Goal: Task Accomplishment & Management: Use online tool/utility

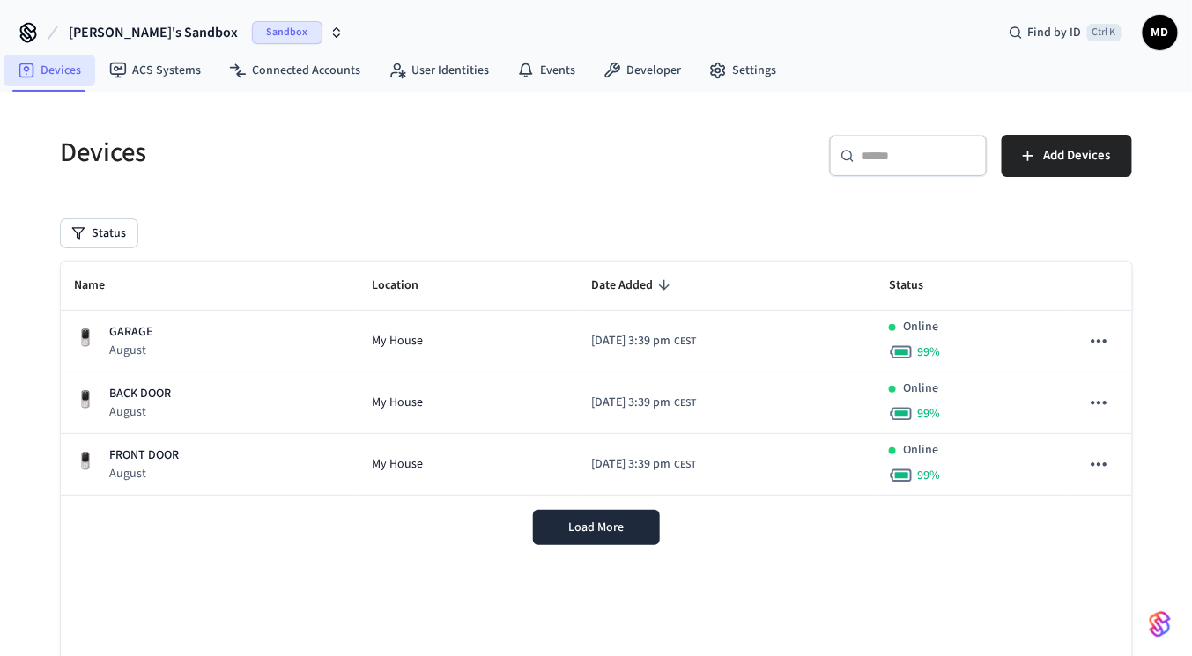
click at [70, 79] on link "Devices" at bounding box center [50, 71] width 92 height 32
click at [252, 30] on span "Sandbox" at bounding box center [287, 32] width 70 height 23
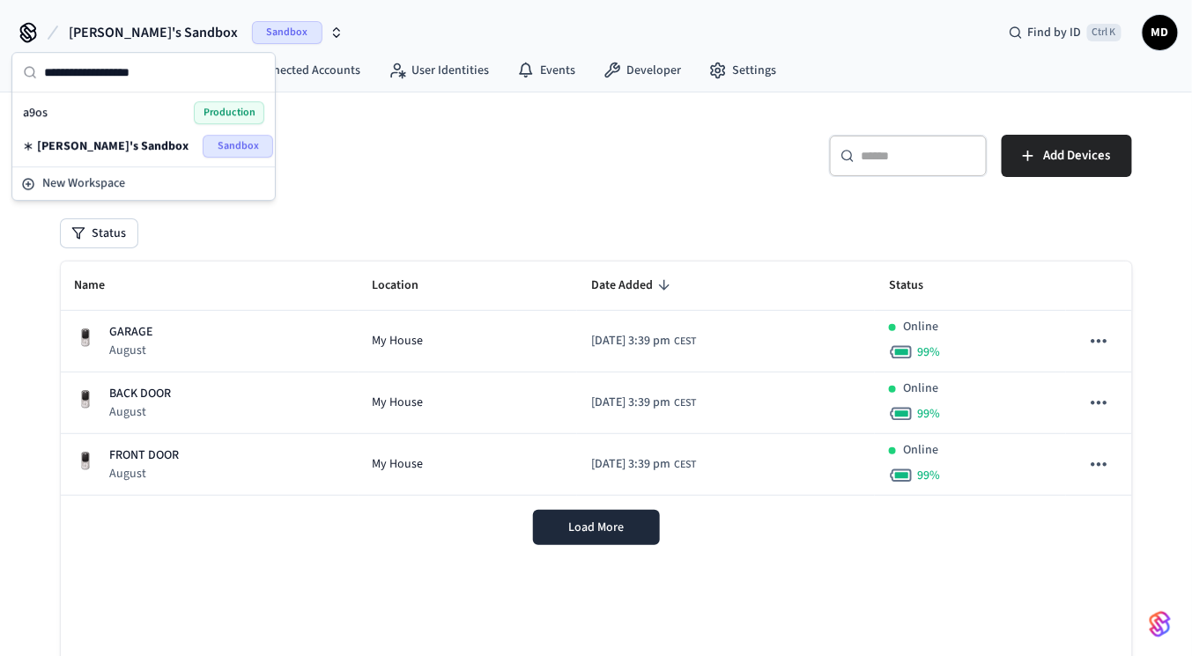
click at [205, 111] on span "Production" at bounding box center [229, 112] width 70 height 23
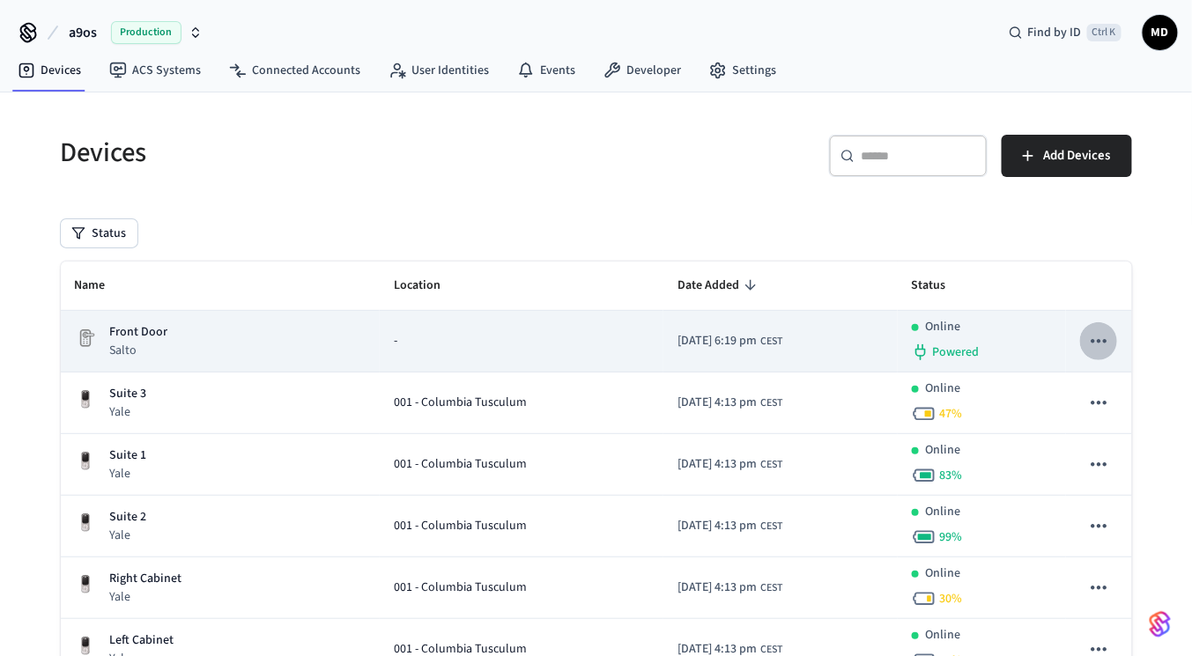
click at [1102, 336] on icon "sticky table" at bounding box center [1098, 340] width 23 height 23
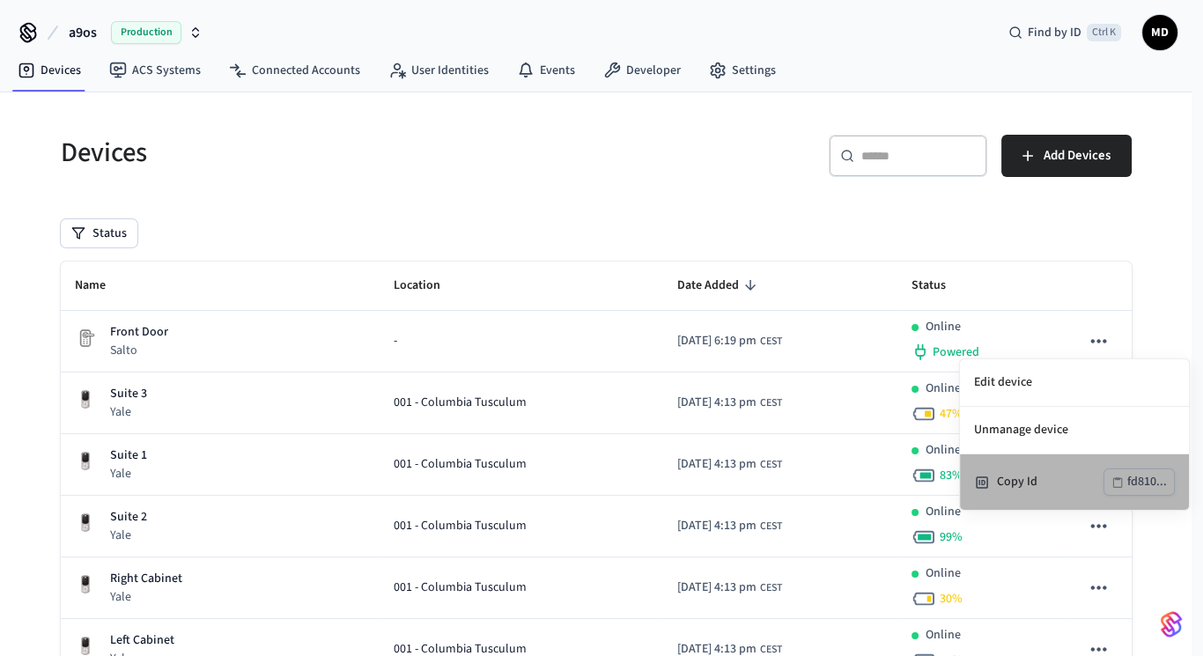
click at [1011, 474] on div "Copy Id" at bounding box center [1050, 482] width 107 height 18
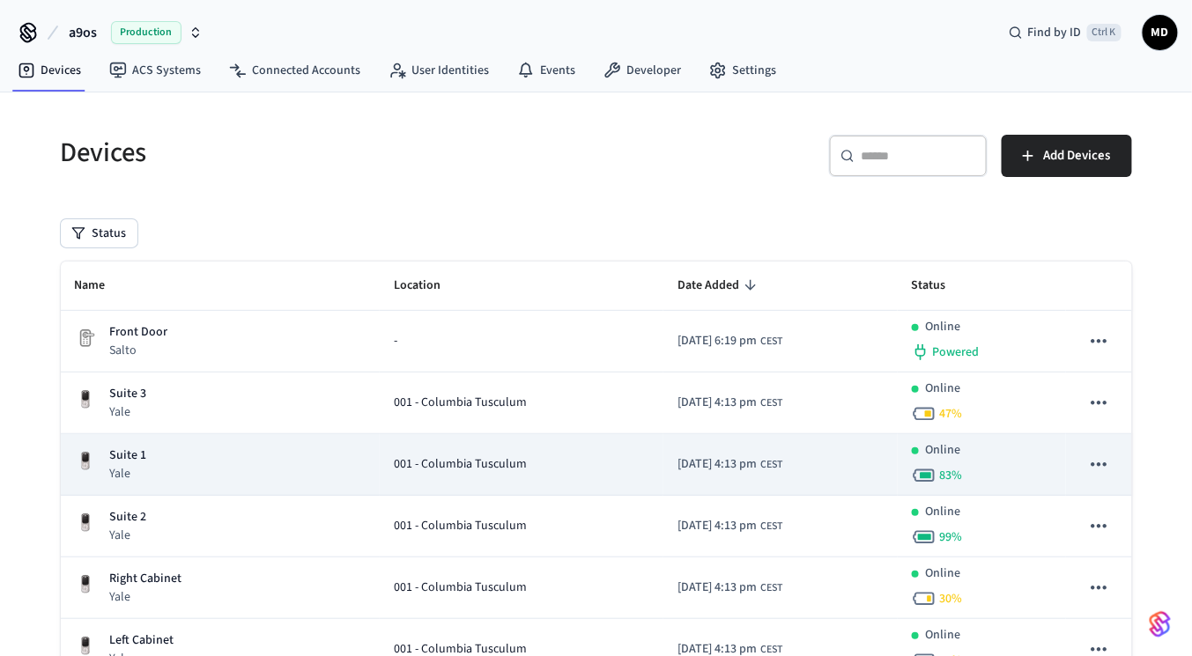
click at [1094, 435] on td "sticky table" at bounding box center [1098, 465] width 65 height 62
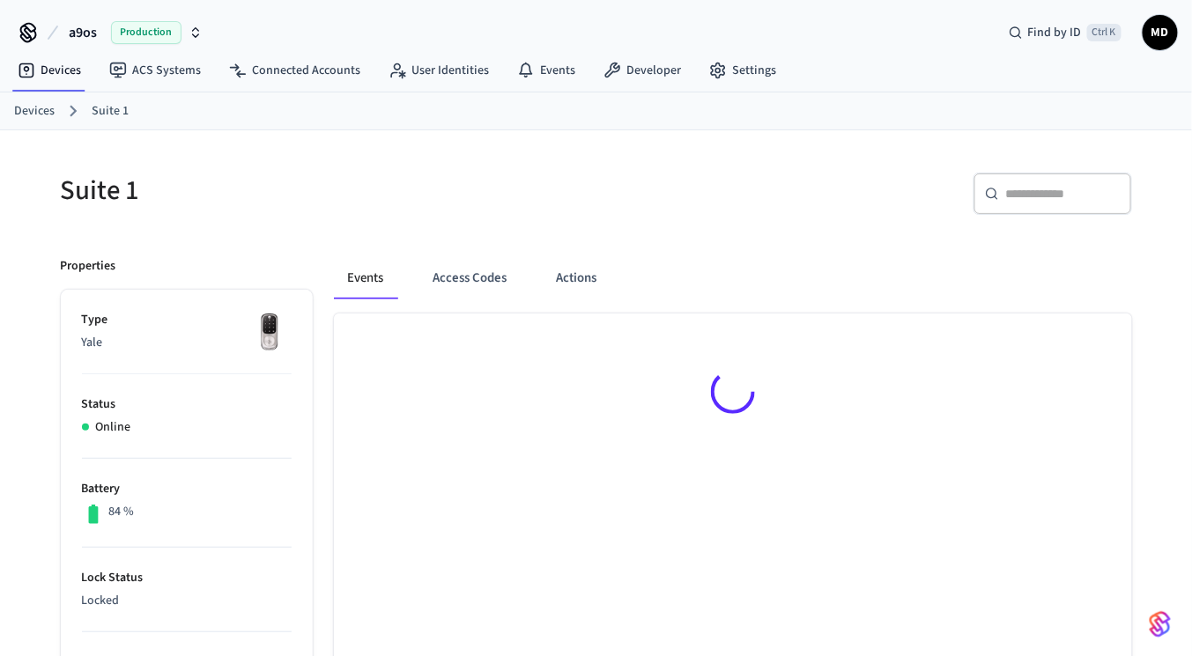
click at [1094, 464] on div at bounding box center [733, 395] width 798 height 163
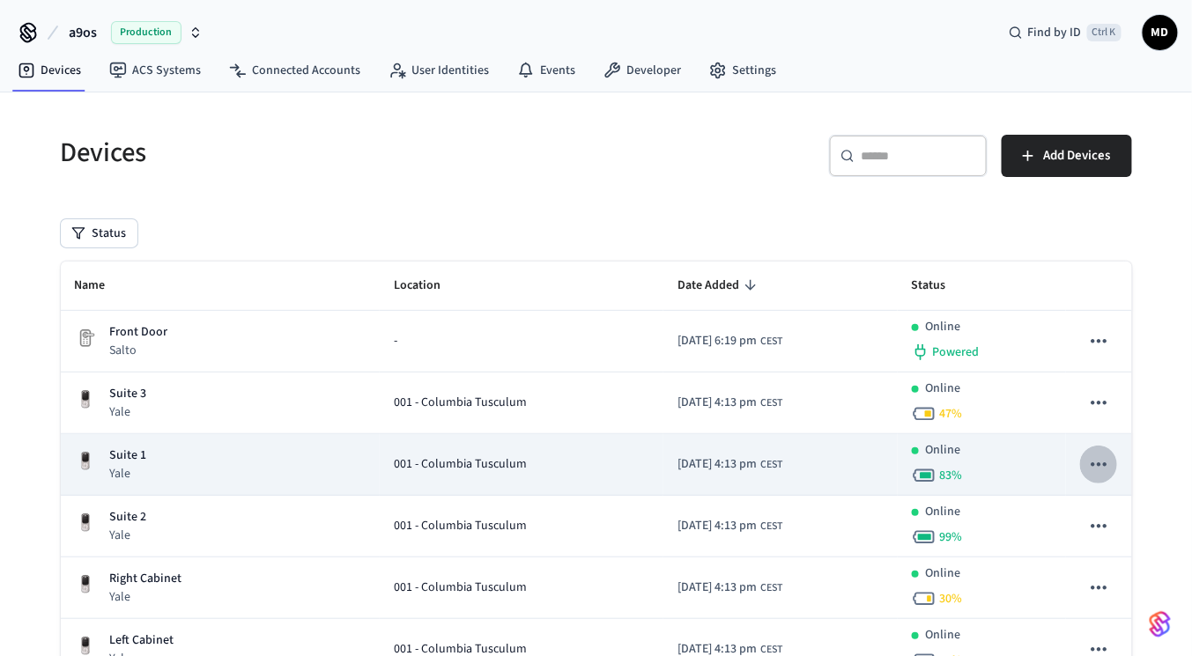
click at [1103, 457] on icon "sticky table" at bounding box center [1098, 464] width 23 height 23
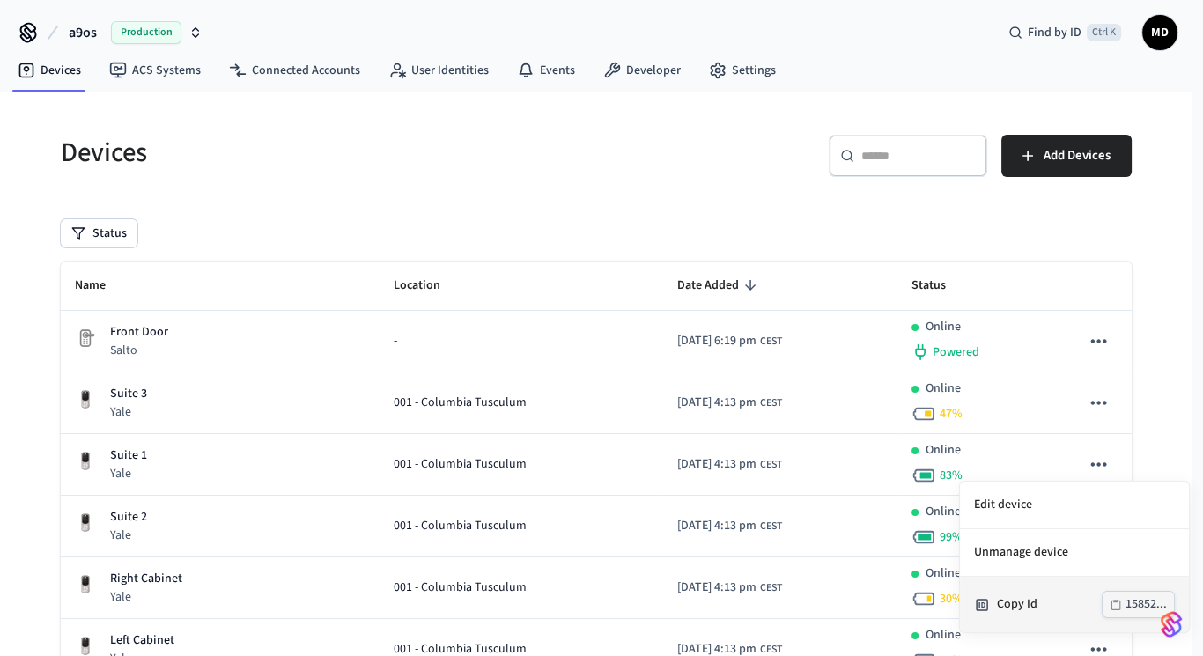
click at [1034, 603] on div "Copy Id" at bounding box center [1049, 604] width 105 height 18
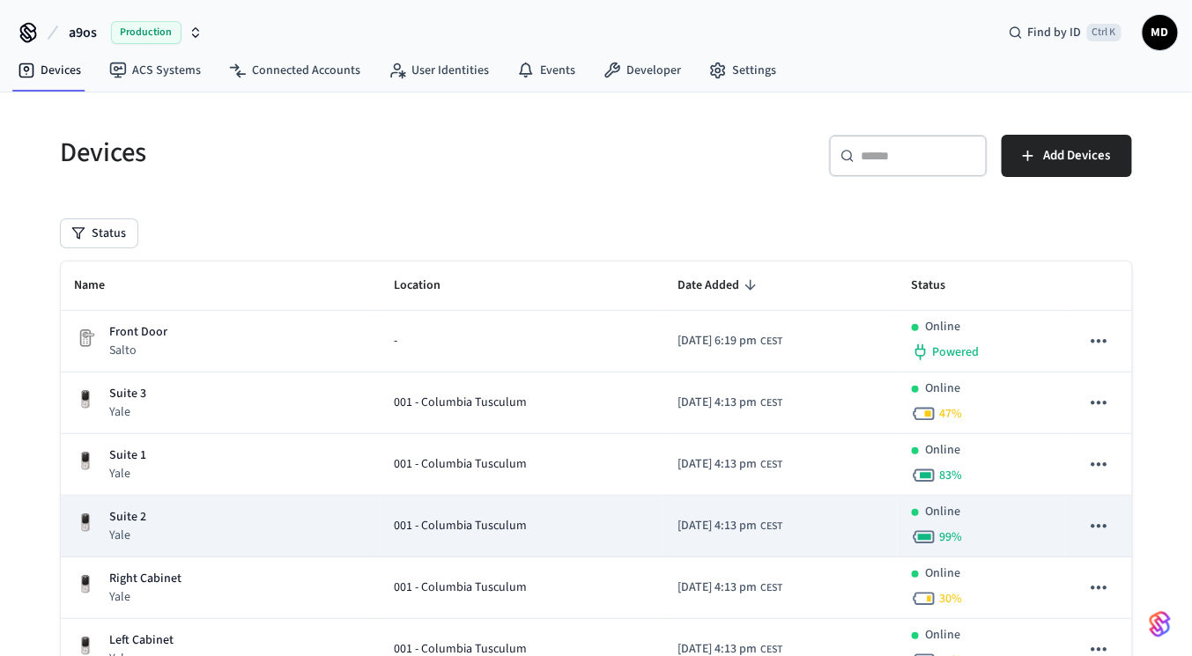
click at [1090, 525] on icon "sticky table" at bounding box center [1098, 525] width 23 height 23
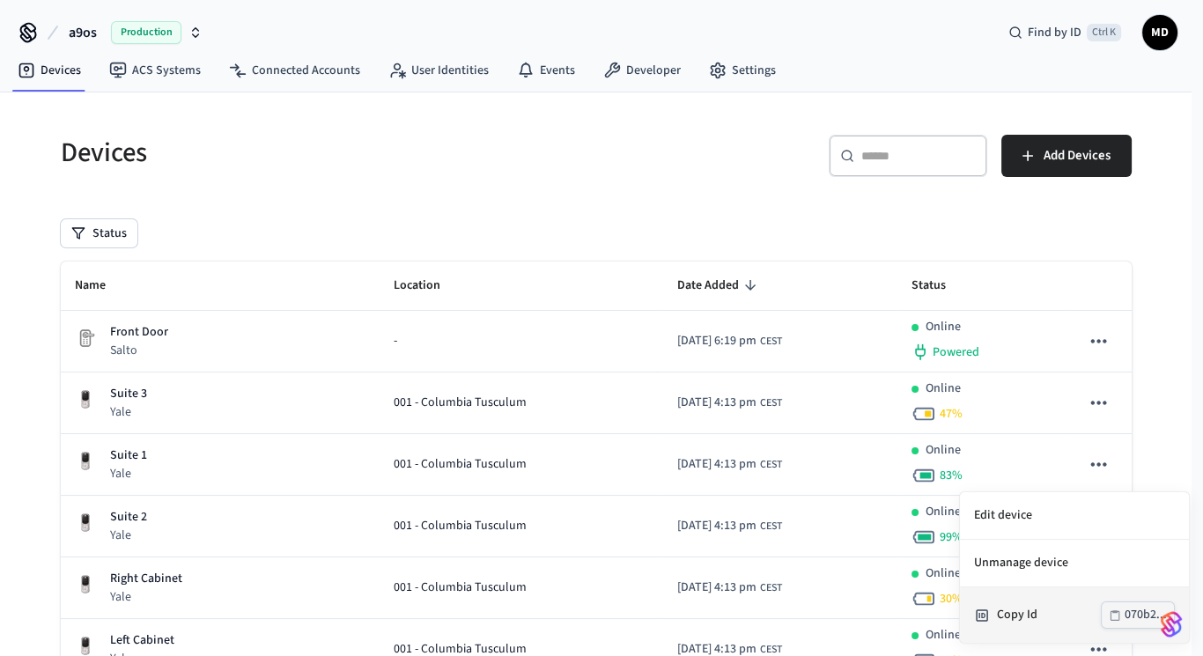
click at [1026, 598] on li "Copy Id 070b2..." at bounding box center [1074, 614] width 229 height 55
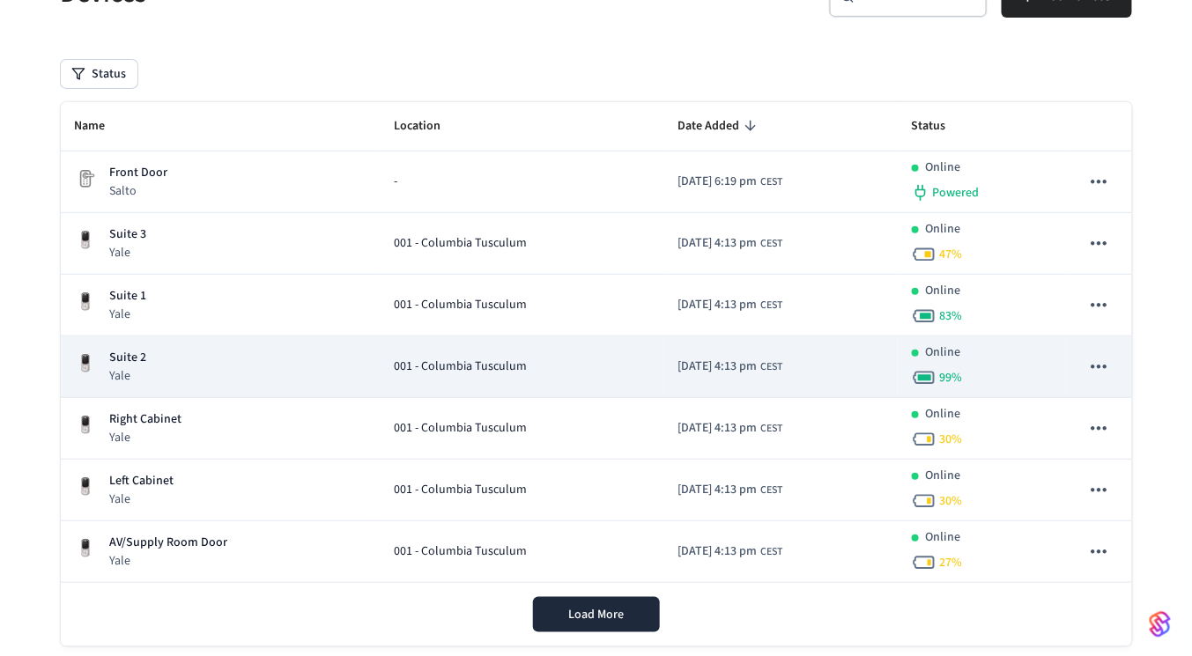
scroll to position [172, 0]
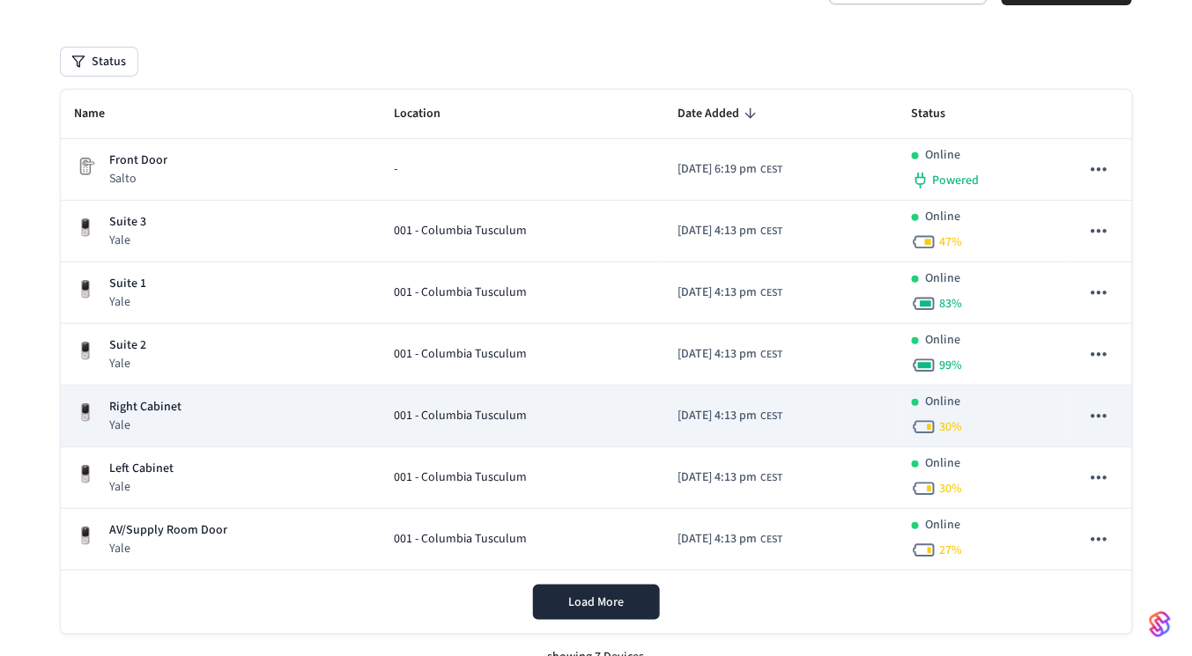
click at [1100, 410] on icon "sticky table" at bounding box center [1098, 415] width 23 height 23
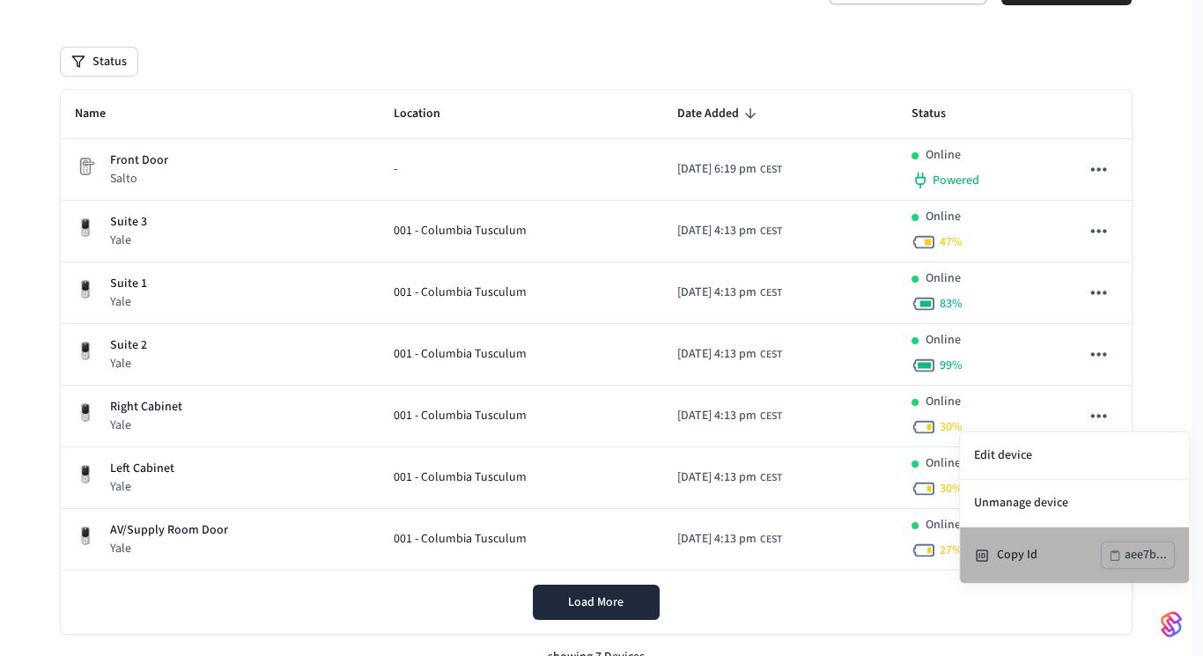
click at [1015, 546] on div "Copy Id" at bounding box center [1049, 555] width 104 height 18
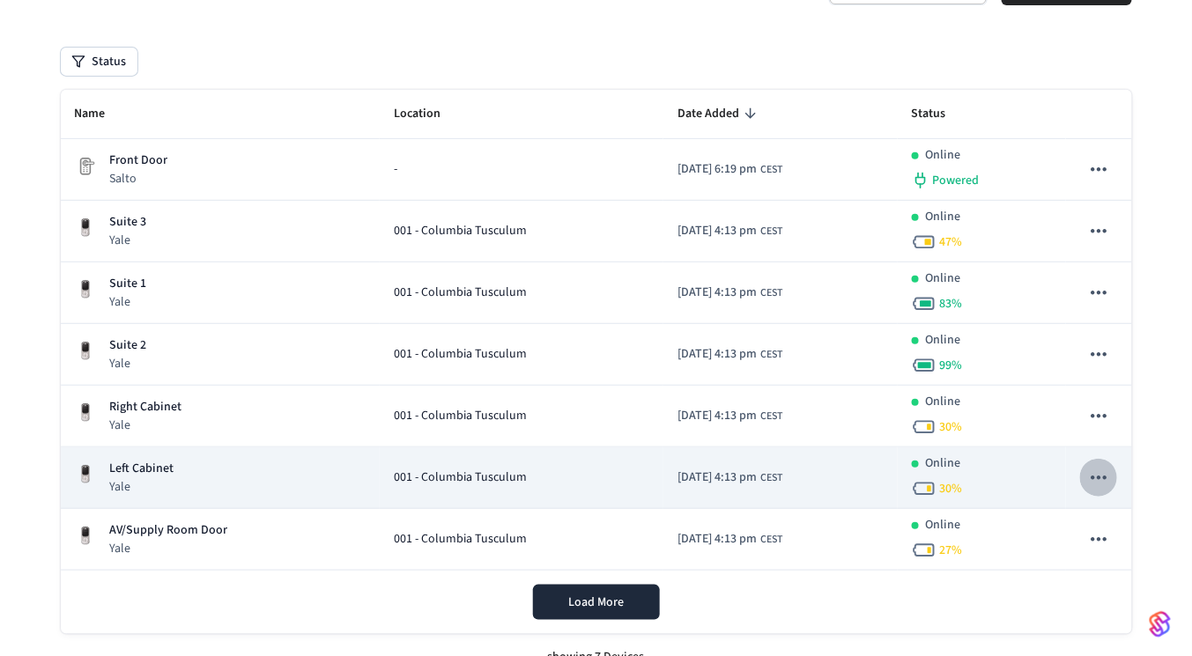
click at [1091, 479] on icon "sticky table" at bounding box center [1098, 477] width 23 height 23
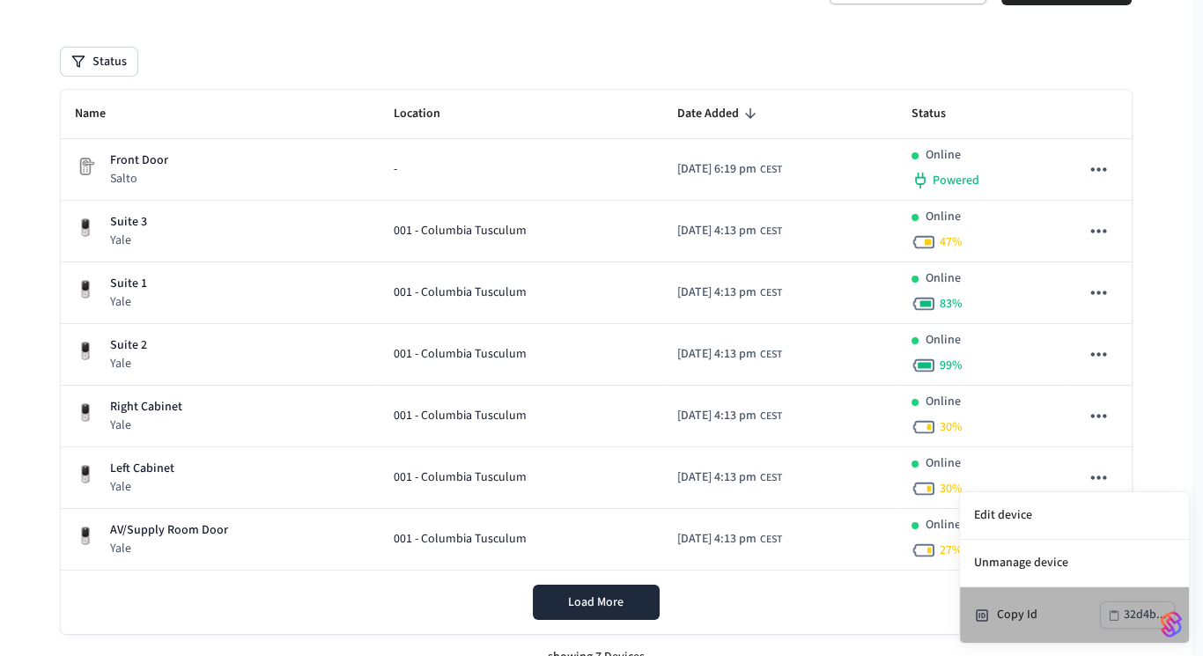
click at [1015, 616] on div "Copy Id" at bounding box center [1048, 615] width 103 height 18
